Goal: Obtain resource: Download file/media

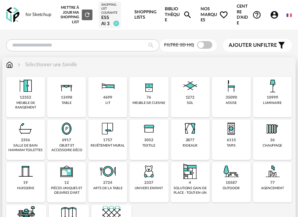
click at [232, 92] on img at bounding box center [231, 86] width 18 height 18
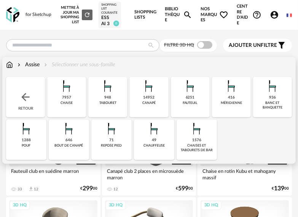
click at [9, 67] on img at bounding box center [9, 65] width 7 height 8
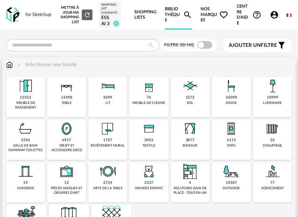
click at [231, 172] on img at bounding box center [231, 171] width 18 height 18
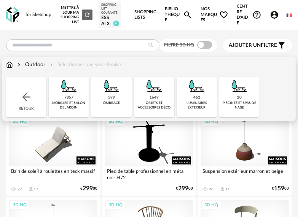
click at [64, 88] on img at bounding box center [69, 86] width 18 height 18
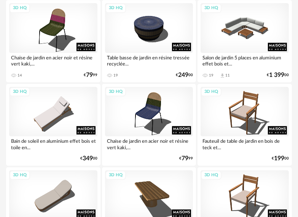
scroll to position [951, 0]
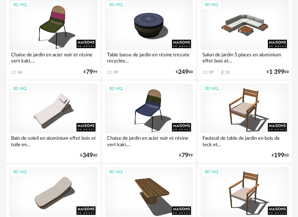
click at [147, 109] on div "3D HQ" at bounding box center [149, 108] width 88 height 49
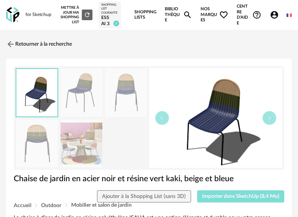
click at [232, 196] on span "Importer dans SketchUp (8,4 Mo)" at bounding box center [240, 196] width 77 height 5
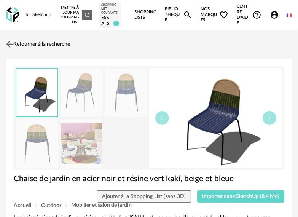
click at [10, 44] on img at bounding box center [10, 44] width 11 height 11
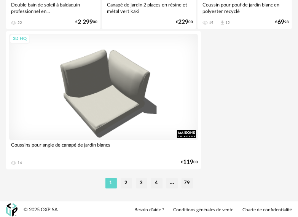
scroll to position [2837, 0]
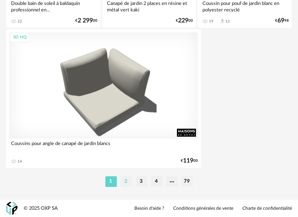
click at [126, 181] on li "2" at bounding box center [126, 181] width 11 height 11
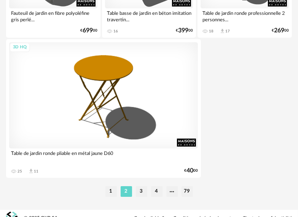
scroll to position [2837, 0]
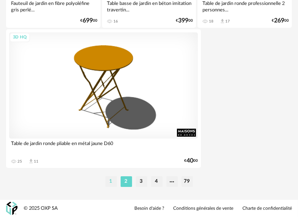
click at [109, 180] on li "1" at bounding box center [110, 181] width 11 height 11
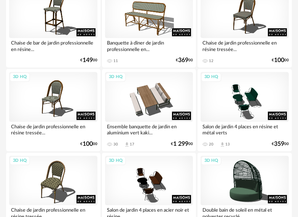
scroll to position [2549, 0]
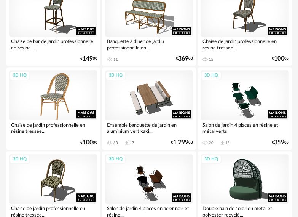
click at [62, 89] on div "3D HQ" at bounding box center [53, 94] width 88 height 49
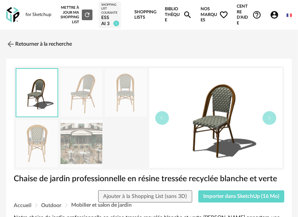
click at [79, 138] on img at bounding box center [81, 143] width 42 height 48
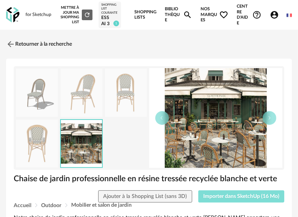
click at [240, 198] on span "Importer dans SketchUp (16 Mo)" at bounding box center [241, 196] width 76 height 5
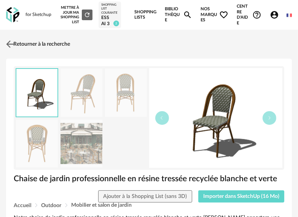
click at [22, 45] on link "Retourner à la recherche" at bounding box center [37, 44] width 66 height 17
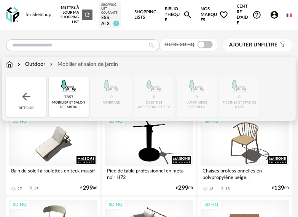
click at [11, 64] on img at bounding box center [9, 64] width 7 height 8
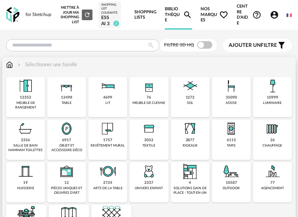
click at [105, 128] on img at bounding box center [108, 128] width 18 height 18
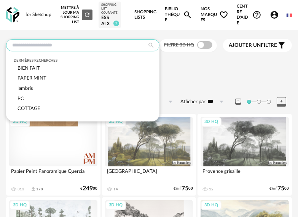
click at [63, 45] on input "text" at bounding box center [82, 45] width 153 height 12
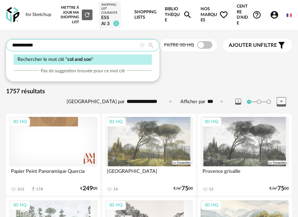
type input "**********"
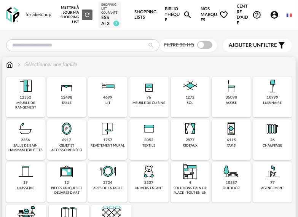
click at [65, 97] on div "12498" at bounding box center [66, 97] width 11 height 5
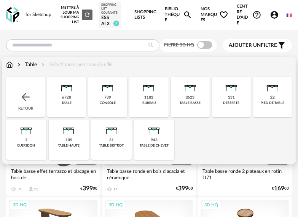
click at [111, 131] on img at bounding box center [111, 128] width 18 height 18
